Goal: Information Seeking & Learning: Check status

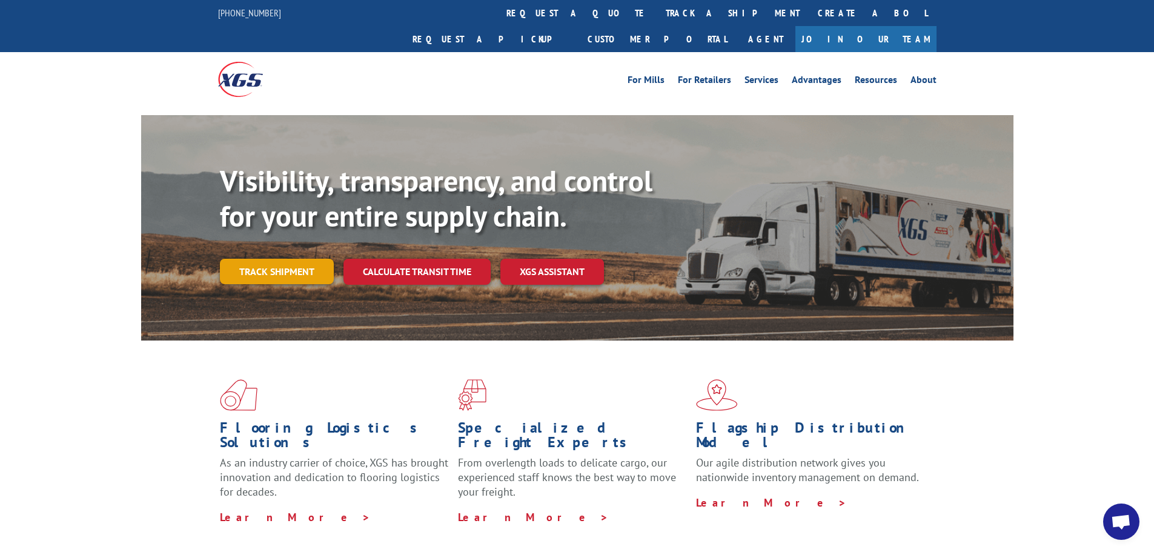
click at [290, 259] on link "Track shipment" at bounding box center [277, 271] width 114 height 25
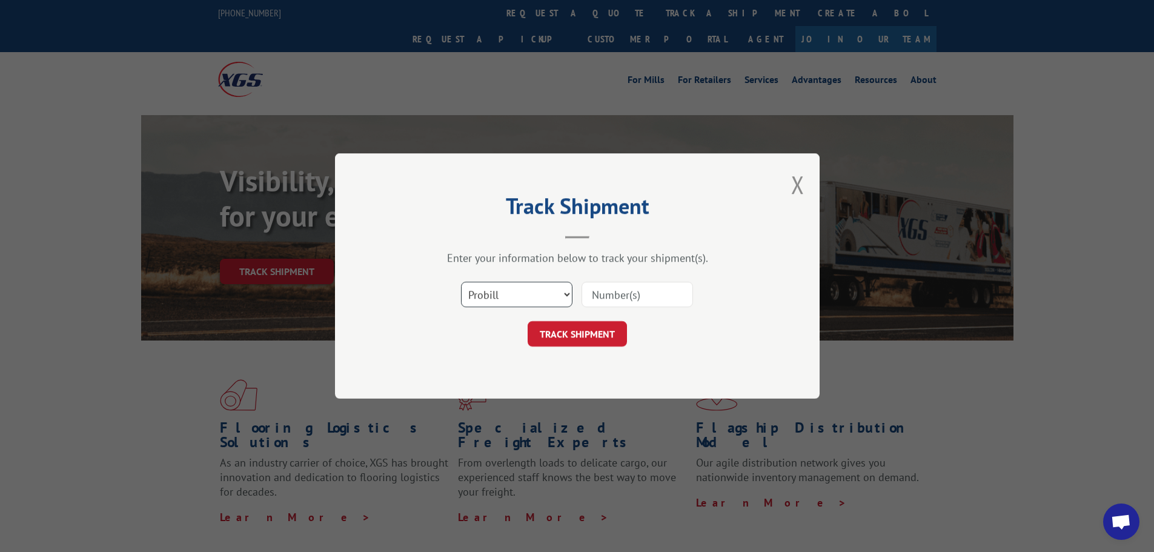
click at [517, 299] on select "Select category... Probill BOL PO" at bounding box center [516, 294] width 111 height 25
select select "po"
click at [461, 282] on select "Select category... Probill BOL PO" at bounding box center [516, 294] width 111 height 25
click at [606, 294] on input at bounding box center [637, 294] width 111 height 25
paste input "26893041"
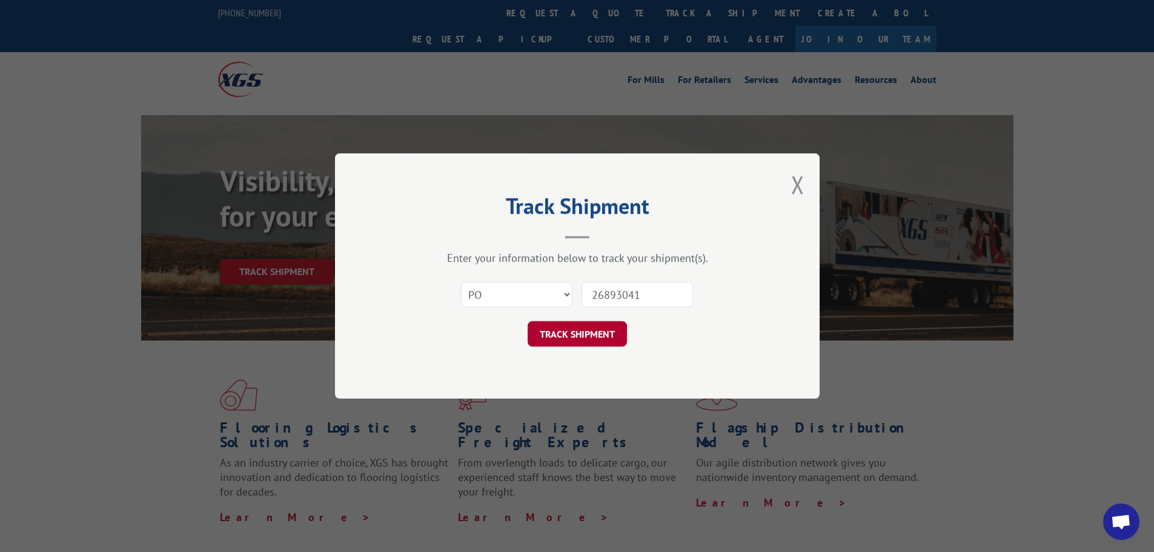
type input "26893041"
click at [603, 334] on button "TRACK SHIPMENT" at bounding box center [577, 333] width 99 height 25
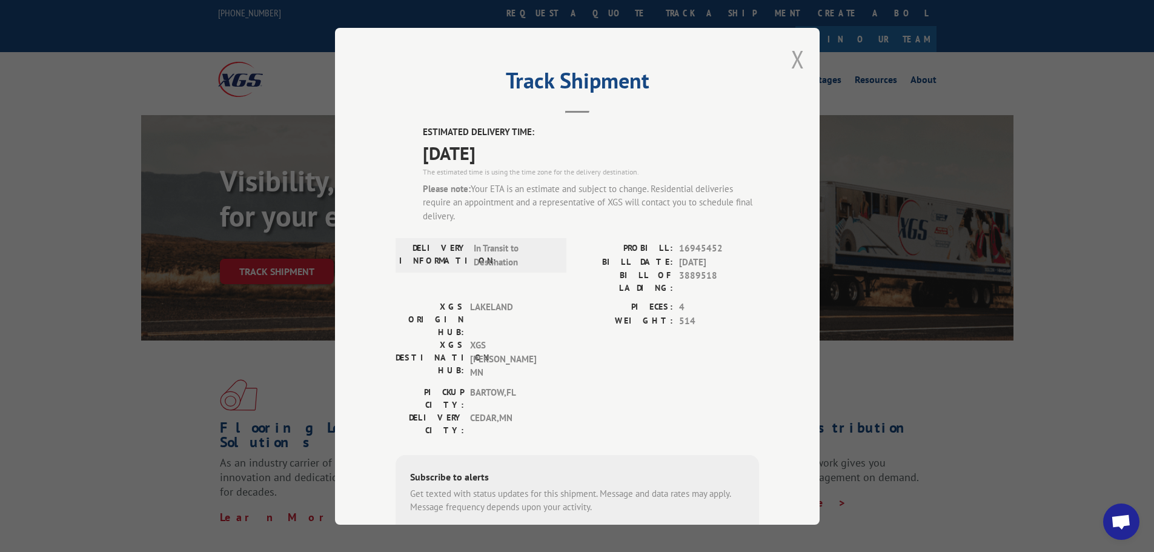
click at [791, 59] on button "Close modal" at bounding box center [797, 59] width 13 height 32
